Goal: Task Accomplishment & Management: Manage account settings

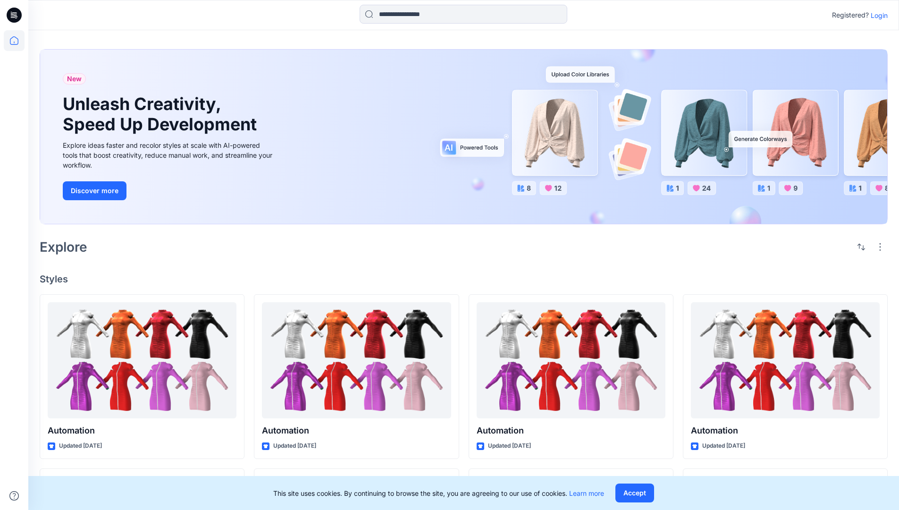
click at [877, 15] on p "Login" at bounding box center [879, 15] width 17 height 10
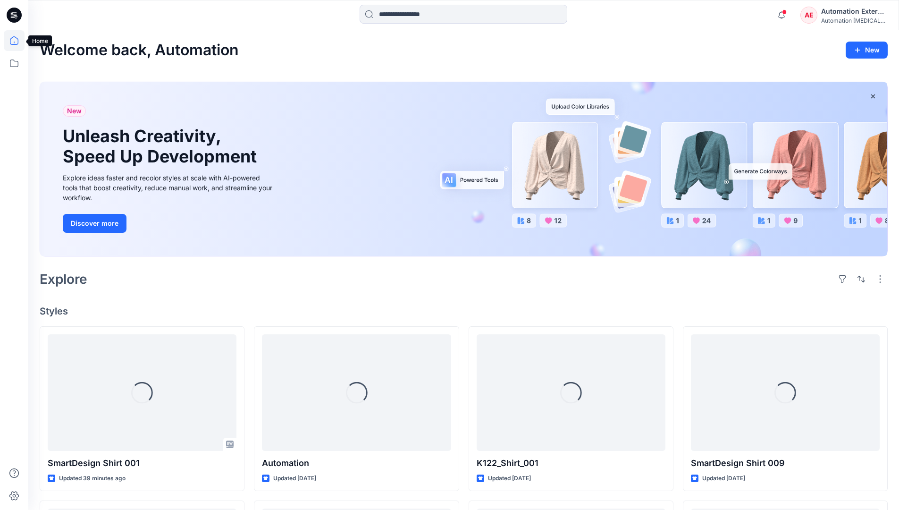
click at [18, 41] on icon at bounding box center [14, 40] width 8 height 8
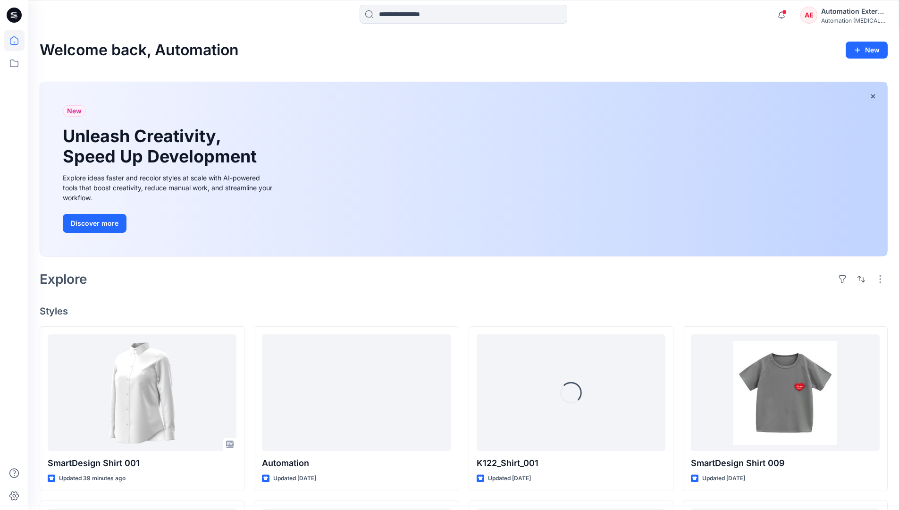
scroll to position [81, 0]
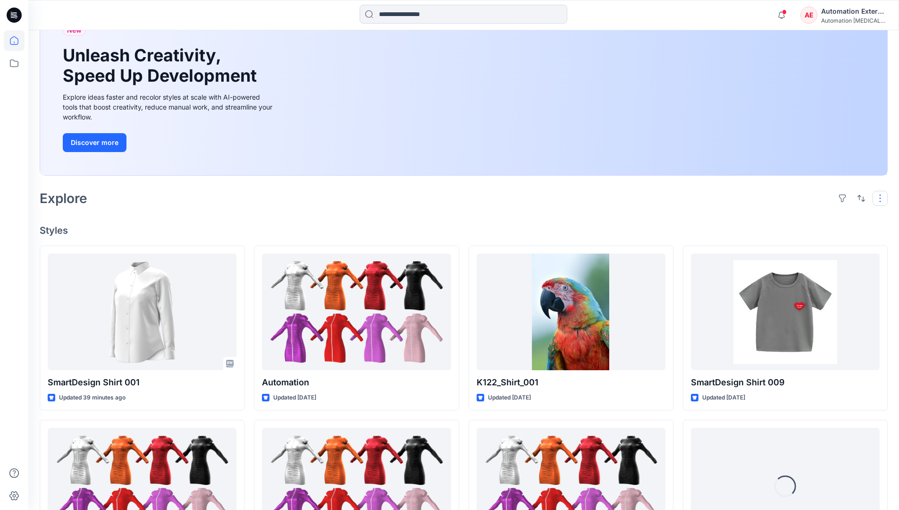
click at [882, 198] on button "button" at bounding box center [880, 198] width 15 height 15
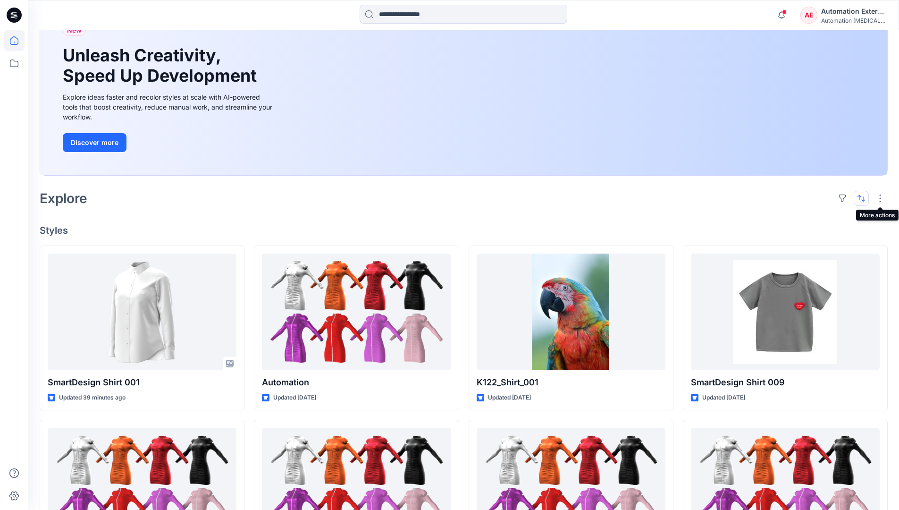
click at [859, 197] on button "button" at bounding box center [861, 198] width 15 height 15
click at [819, 217] on p "Last update" at bounding box center [829, 222] width 59 height 10
click at [811, 242] on p "A to Z" at bounding box center [829, 243] width 59 height 10
click at [811, 220] on p "Last update" at bounding box center [829, 222] width 59 height 10
click at [810, 246] on p "A to Z" at bounding box center [829, 243] width 59 height 10
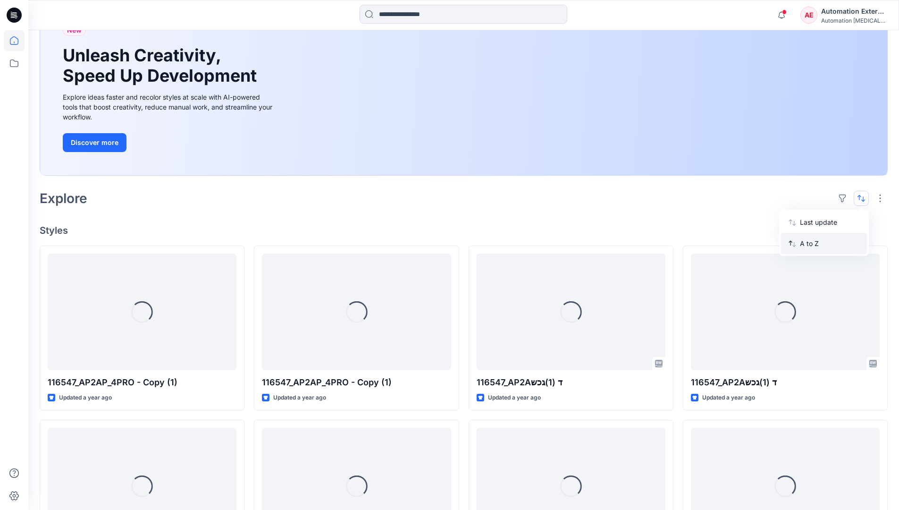
click at [810, 244] on p "A to Z" at bounding box center [829, 243] width 59 height 10
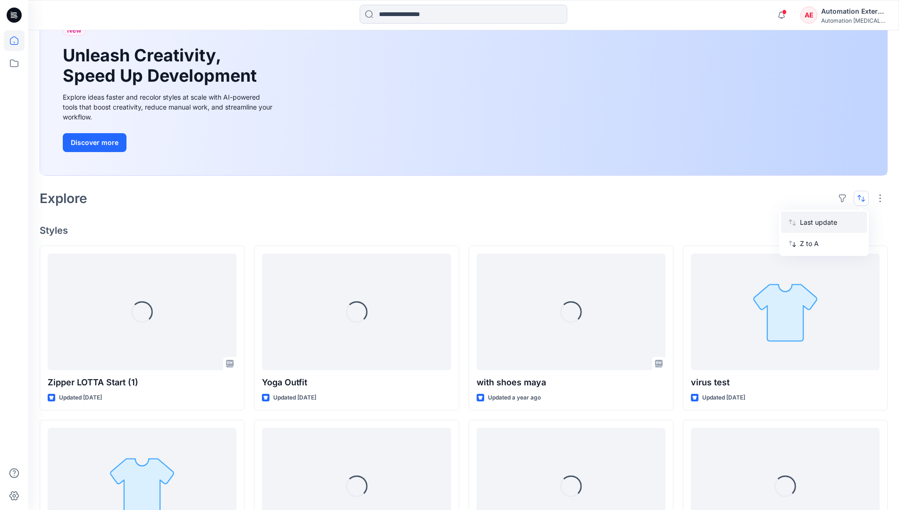
click at [810, 225] on p "Last update" at bounding box center [829, 222] width 59 height 10
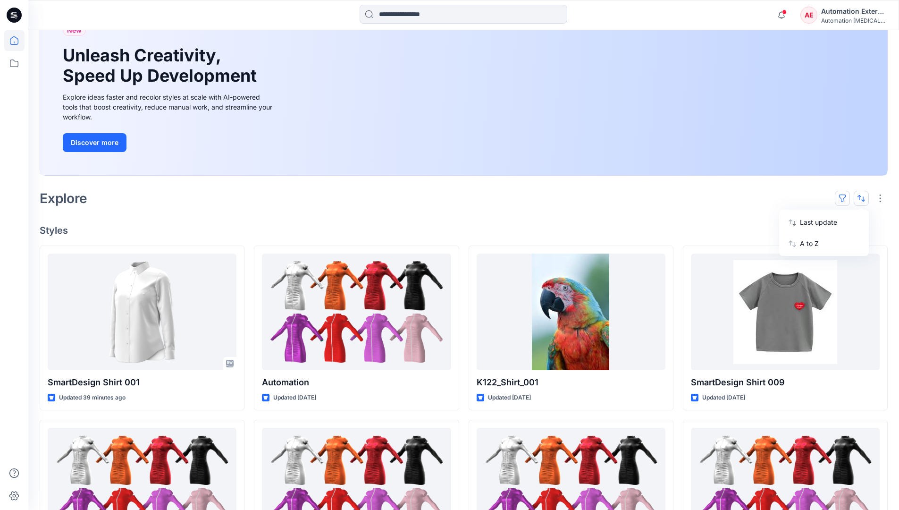
click at [846, 197] on button "button" at bounding box center [842, 198] width 15 height 15
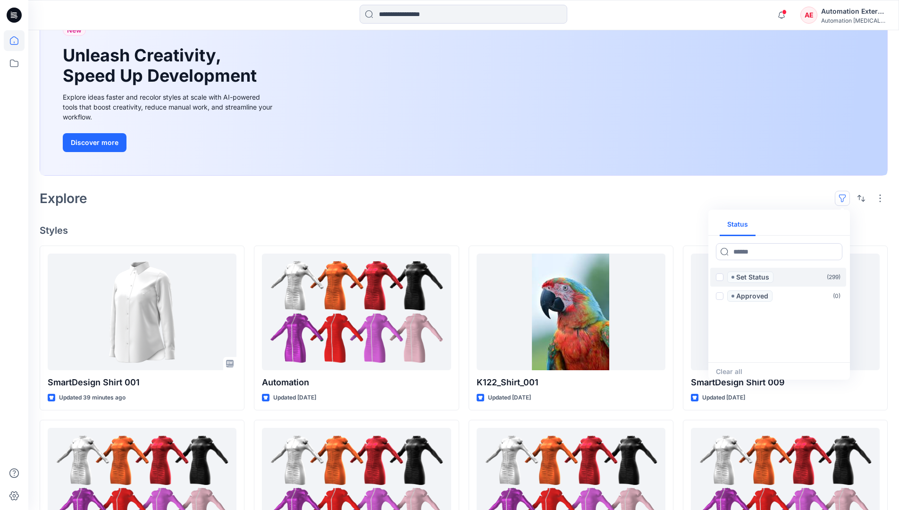
click at [720, 278] on span at bounding box center [720, 277] width 8 height 8
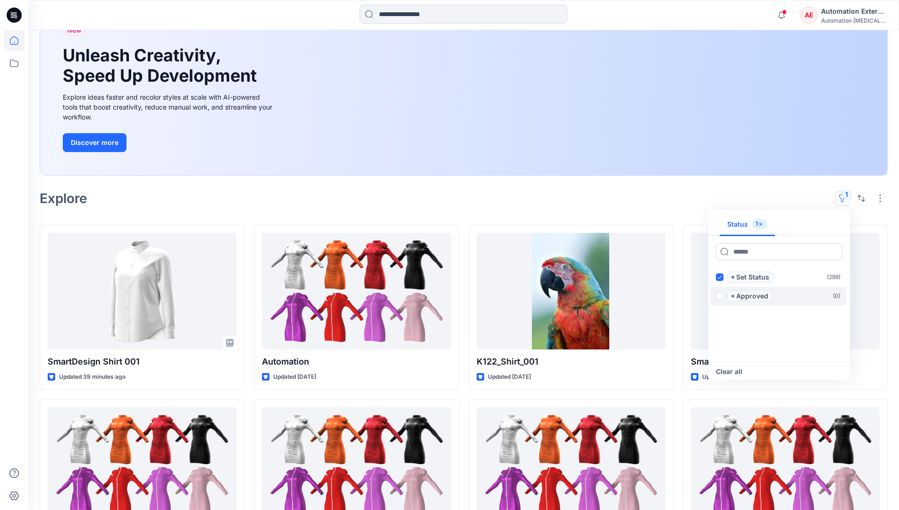
click at [721, 295] on span at bounding box center [720, 296] width 8 height 8
click at [720, 278] on icon at bounding box center [719, 277] width 4 height 3
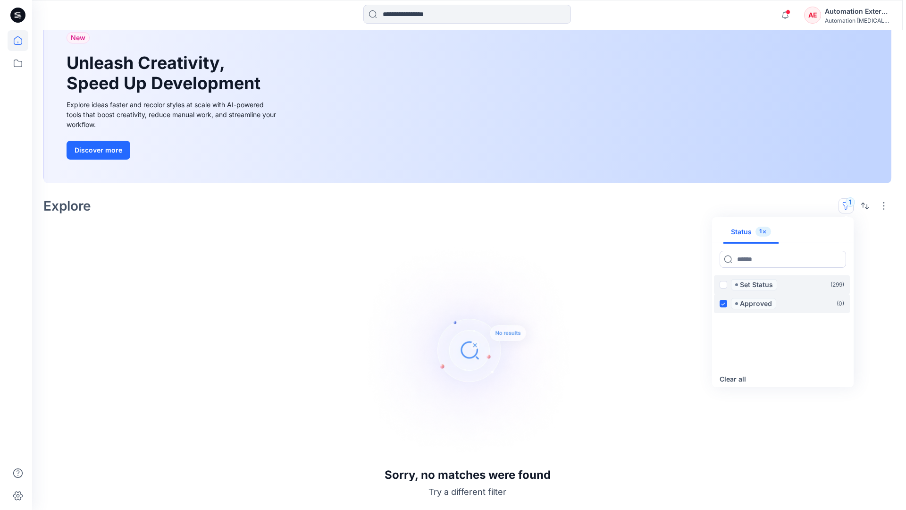
scroll to position [73, 0]
click at [720, 295] on label "Approved ( 0 )" at bounding box center [778, 303] width 136 height 19
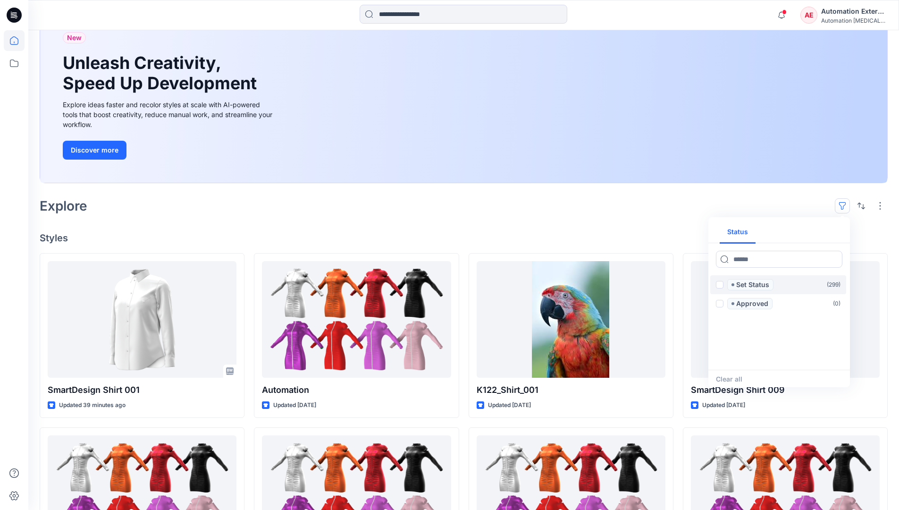
click at [813, 233] on div "Status" at bounding box center [779, 232] width 142 height 22
click at [744, 231] on button "Status" at bounding box center [738, 232] width 36 height 23
click at [751, 261] on input at bounding box center [779, 259] width 126 height 17
type input "******"
click at [755, 286] on p "Set Status" at bounding box center [752, 284] width 33 height 11
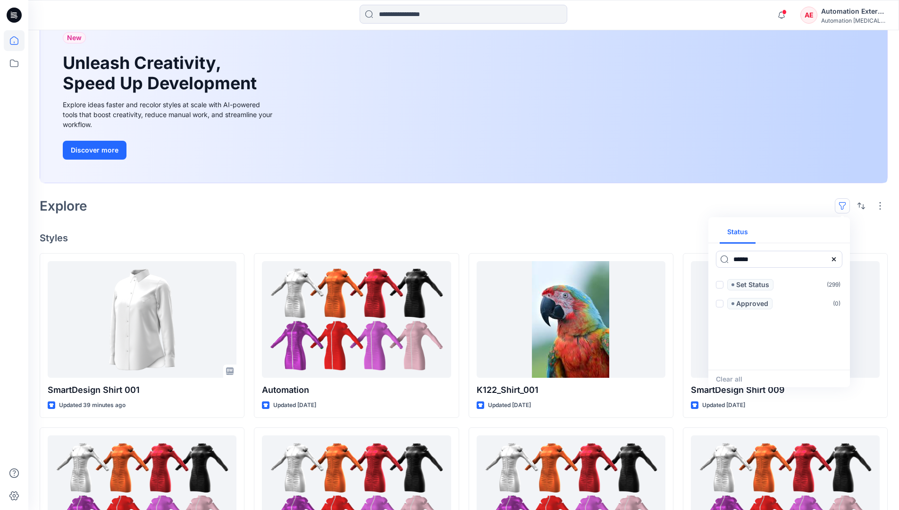
click at [837, 262] on icon at bounding box center [834, 259] width 8 height 8
click at [744, 236] on button "Status" at bounding box center [738, 232] width 36 height 23
click at [752, 285] on p "Set Status" at bounding box center [752, 284] width 33 height 11
click at [722, 286] on span at bounding box center [720, 285] width 8 height 8
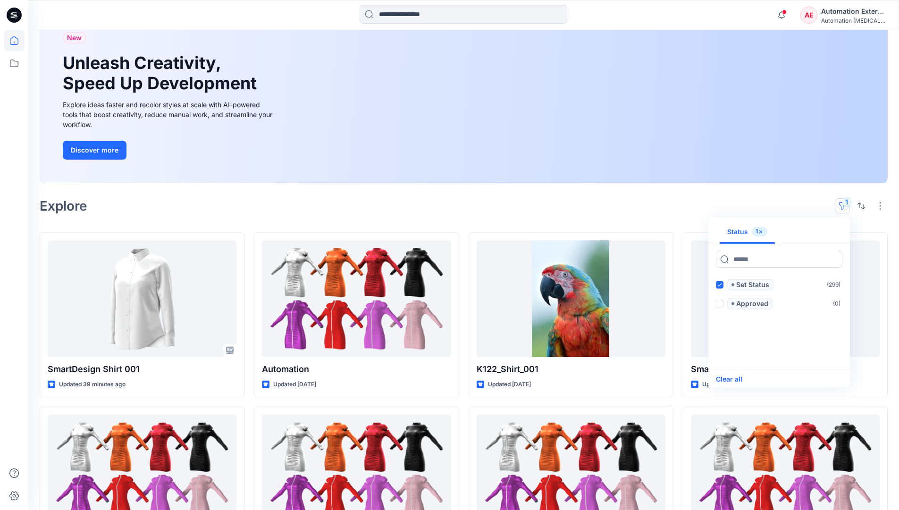
click at [736, 379] on button "Clear all" at bounding box center [729, 378] width 26 height 11
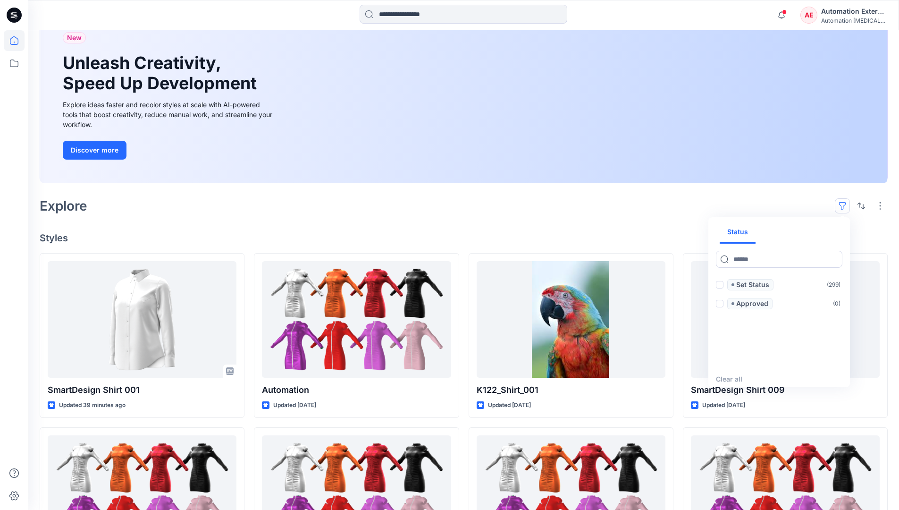
click at [845, 202] on button "button" at bounding box center [842, 205] width 15 height 15
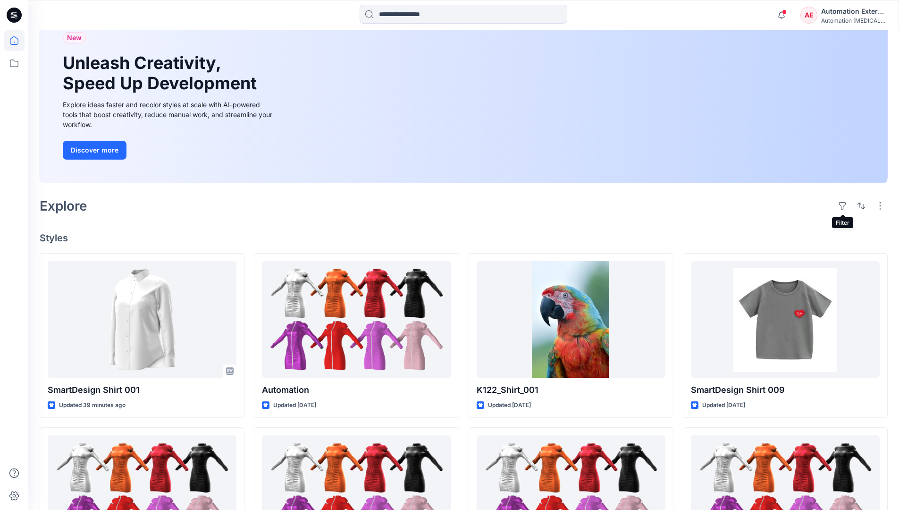
click at [855, 15] on div "Automation External" at bounding box center [854, 11] width 66 height 11
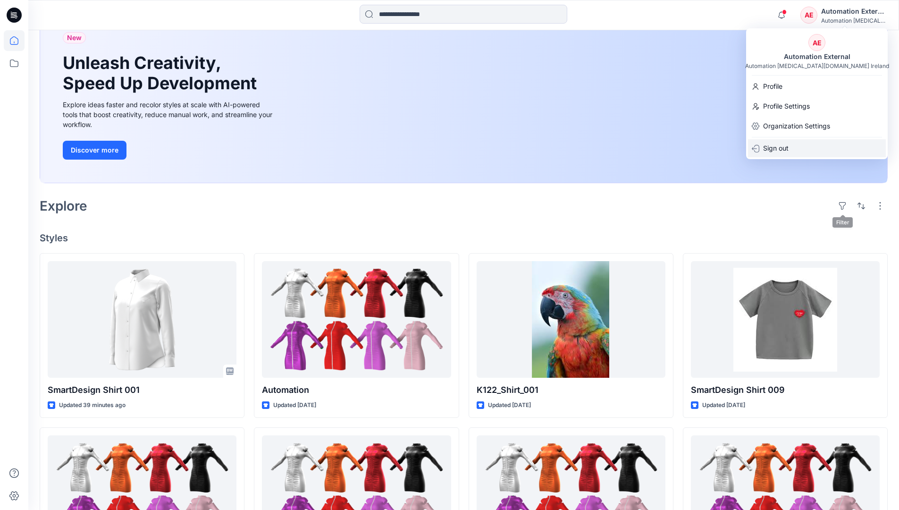
click at [794, 147] on div "Sign out" at bounding box center [817, 148] width 138 height 18
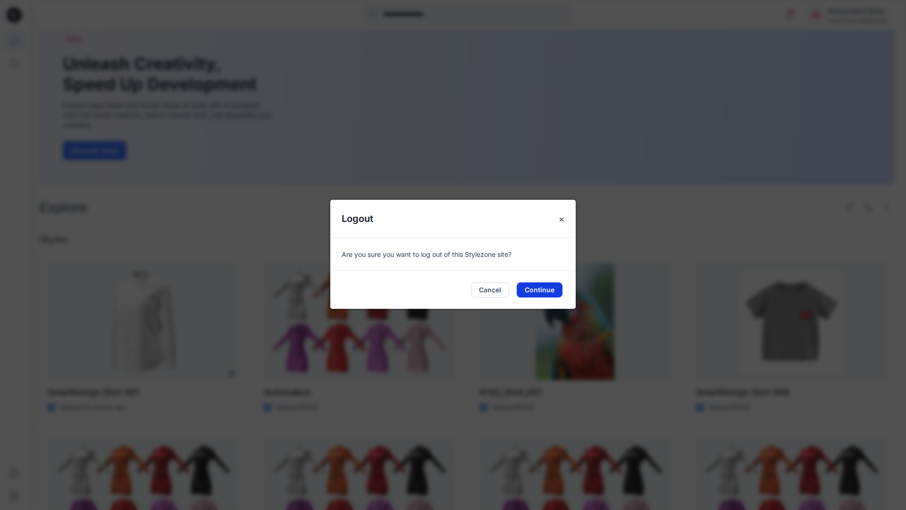
click at [546, 286] on button "Continue" at bounding box center [540, 289] width 46 height 15
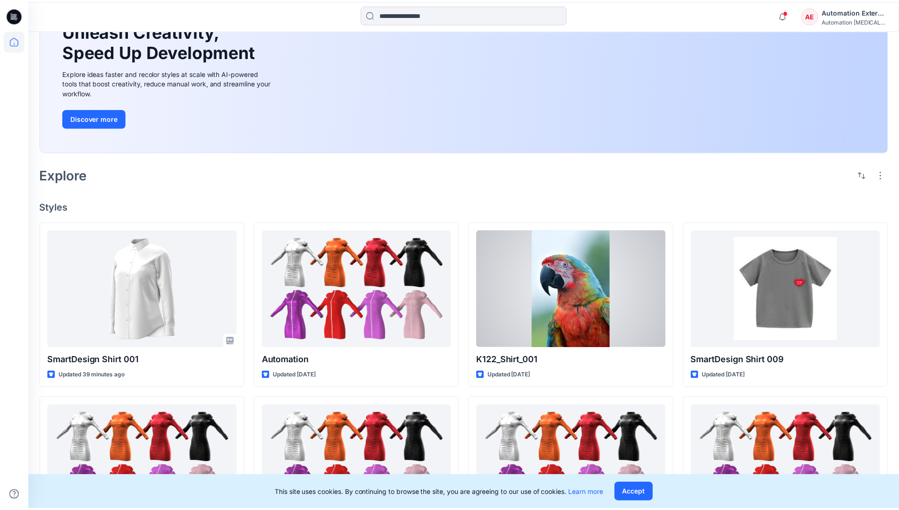
scroll to position [41, 0]
